Goal: Find specific page/section: Find specific page/section

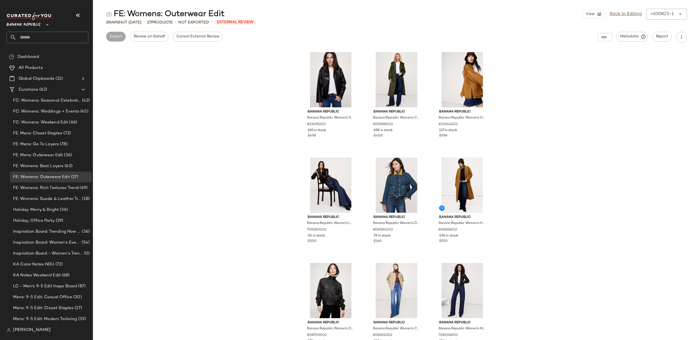
drag, startPoint x: 25, startPoint y: 26, endPoint x: 28, endPoint y: 31, distance: 5.7
click at [25, 26] on span "Banana Republic" at bounding box center [24, 24] width 34 height 10
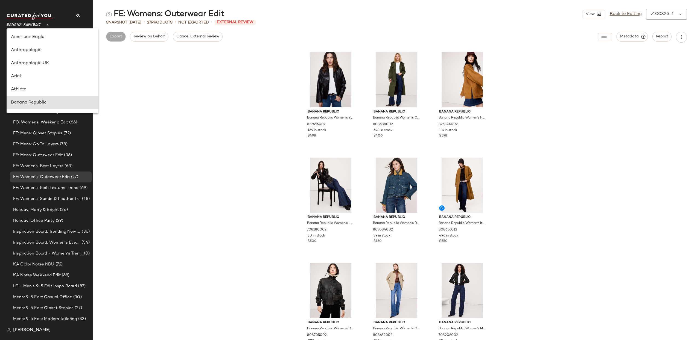
scroll to position [66, 0]
click at [42, 103] on div "GAP" at bounding box center [52, 103] width 83 height 7
type input "**"
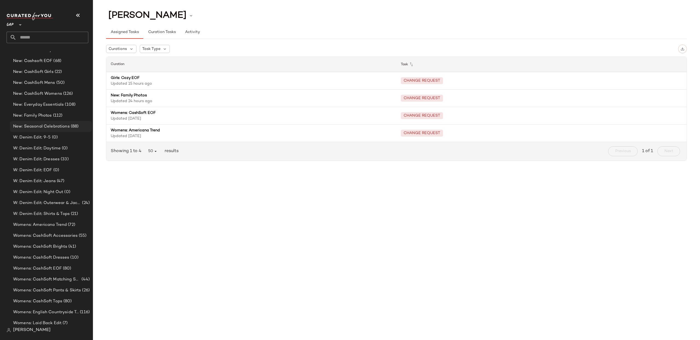
scroll to position [369, 0]
click at [65, 245] on span "Womens: CashSoft Brights" at bounding box center [40, 246] width 54 height 6
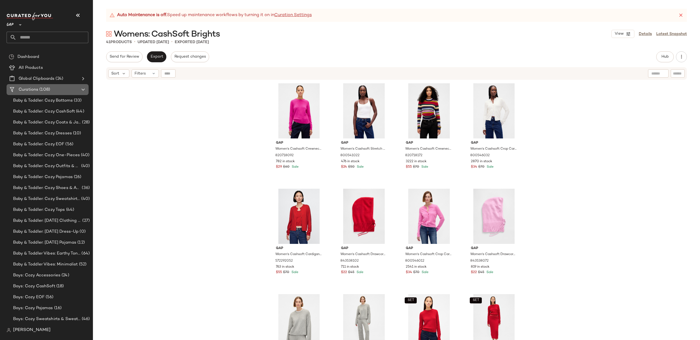
click at [46, 89] on span "(108)" at bounding box center [44, 90] width 12 height 6
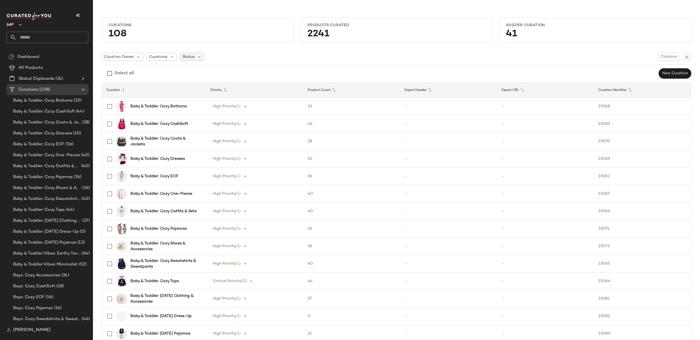
click at [190, 57] on span "Status" at bounding box center [188, 57] width 12 height 6
click at [206, 68] on span "Archived" at bounding box center [202, 71] width 16 height 11
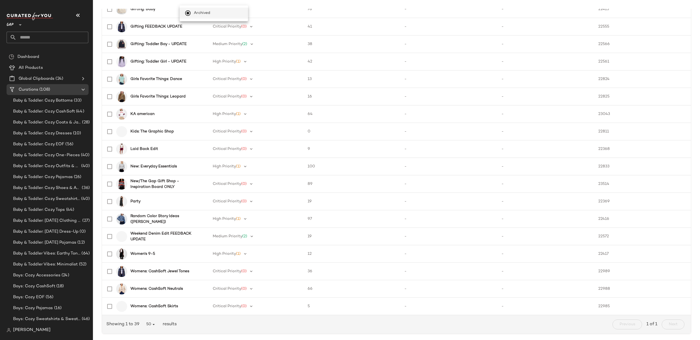
scroll to position [472, 0]
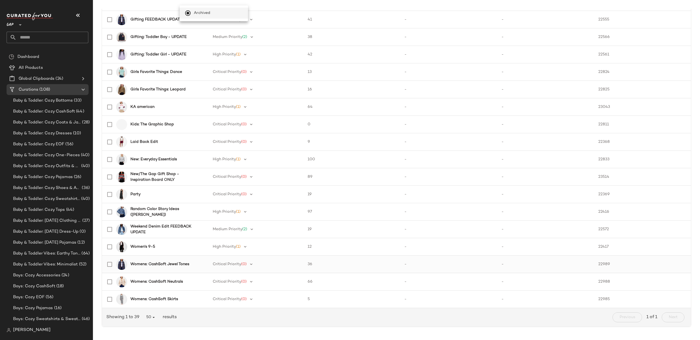
click at [168, 264] on b "Womens: CashSoft Jewel Tones" at bounding box center [159, 265] width 59 height 6
